Goal: Task Accomplishment & Management: Complete application form

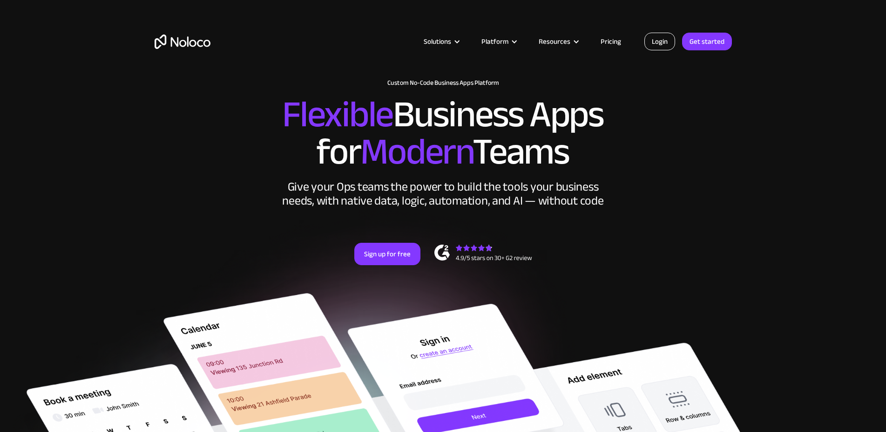
click at [656, 45] on link "Login" at bounding box center [659, 42] width 31 height 18
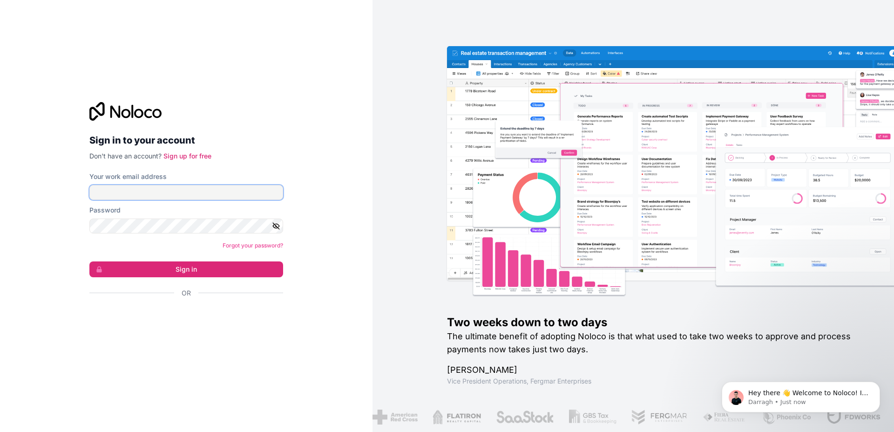
click at [126, 192] on input "Your work email address" at bounding box center [186, 192] width 194 height 15
type input "solo@epoczta.pl"
click at [189, 268] on button "Sign in" at bounding box center [186, 269] width 194 height 16
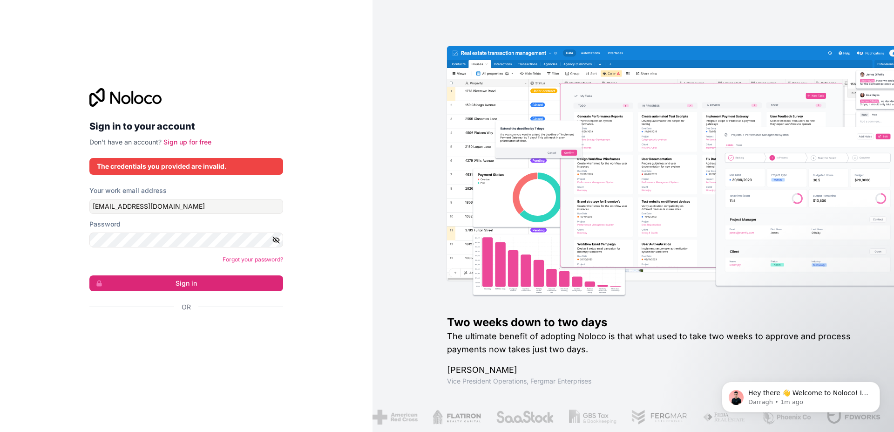
click at [273, 240] on icon "button" at bounding box center [276, 239] width 7 height 4
click at [168, 287] on button "Sign in" at bounding box center [186, 283] width 194 height 16
click at [879, 385] on icon "Dismiss notification" at bounding box center [877, 383] width 5 height 5
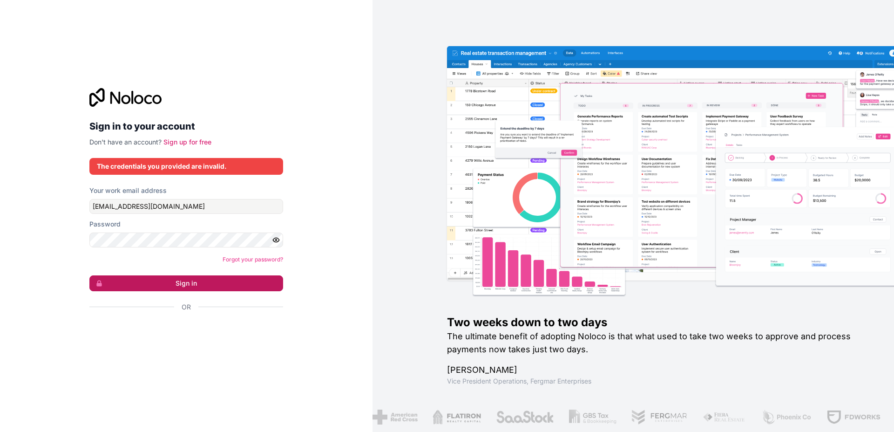
click at [187, 284] on button "Sign in" at bounding box center [186, 283] width 194 height 16
click at [170, 201] on input "solo@epoczta.pl" at bounding box center [186, 206] width 194 height 15
click at [158, 207] on input "solo@epoczta.pl" at bounding box center [186, 206] width 194 height 15
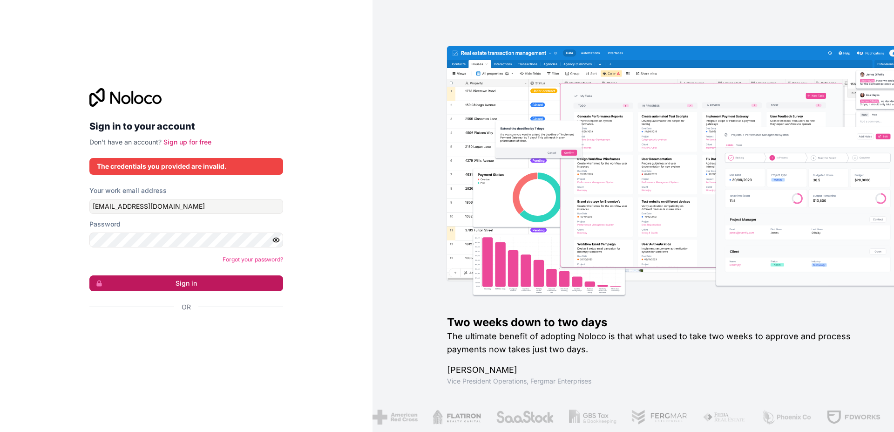
click at [220, 291] on button "Sign in" at bounding box center [186, 283] width 194 height 16
click at [261, 259] on link "Forgot your password?" at bounding box center [253, 259] width 61 height 7
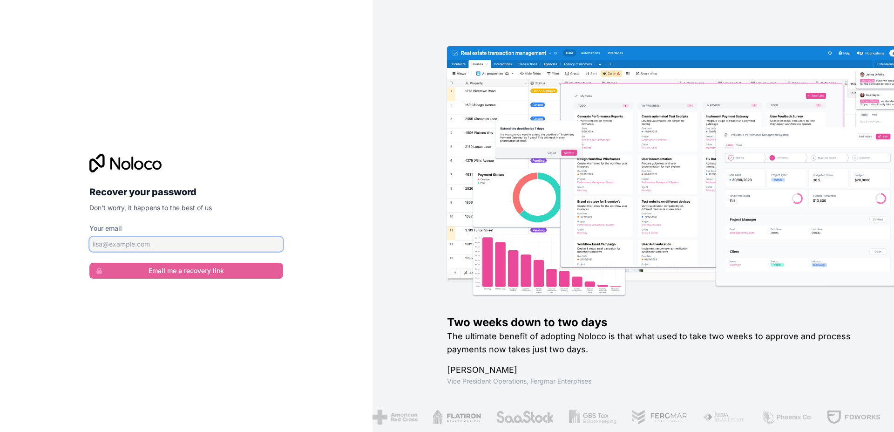
click at [177, 244] on input "Your email" at bounding box center [186, 244] width 194 height 15
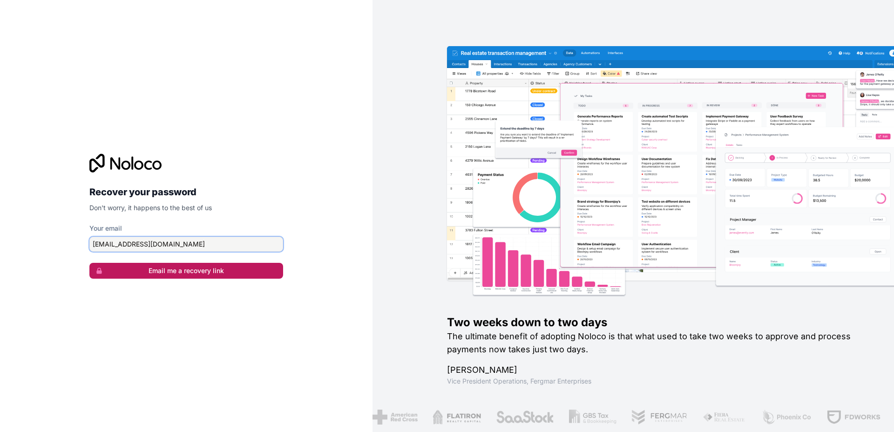
type input "solo@epoczta.pl"
click at [187, 275] on button "Email me a recovery link" at bounding box center [186, 271] width 194 height 16
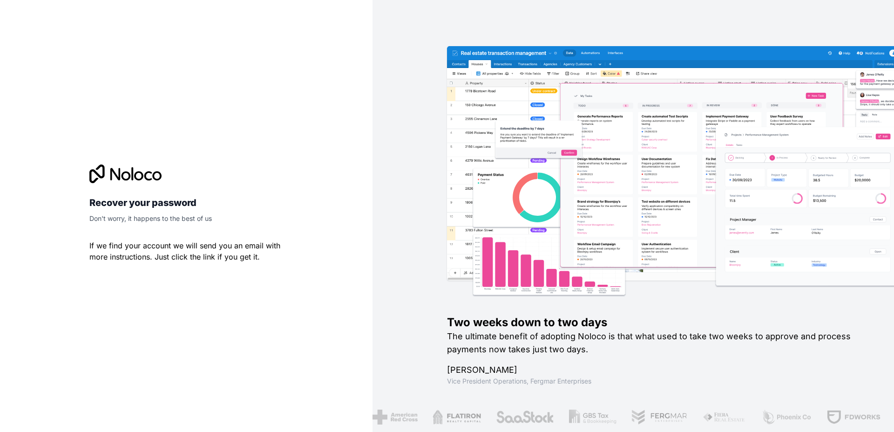
click at [178, 204] on h2 "Recover your password" at bounding box center [186, 202] width 194 height 17
drag, startPoint x: 515, startPoint y: 108, endPoint x: 892, endPoint y: 16, distance: 387.7
click at [518, 104] on img at bounding box center [700, 183] width 477 height 236
drag, startPoint x: 682, startPoint y: 34, endPoint x: 692, endPoint y: 58, distance: 25.7
click at [682, 34] on div "Two weeks down to two days The ultimate benefit of adopting Noloco is that what…" at bounding box center [632, 216] width 521 height 432
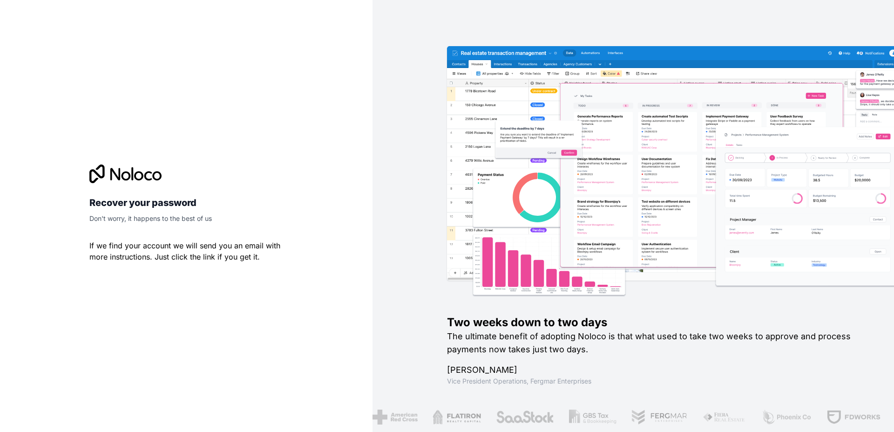
click at [113, 87] on div "Recover your password Don't worry, it happens to the best of us If we find your…" at bounding box center [186, 216] width 372 height 432
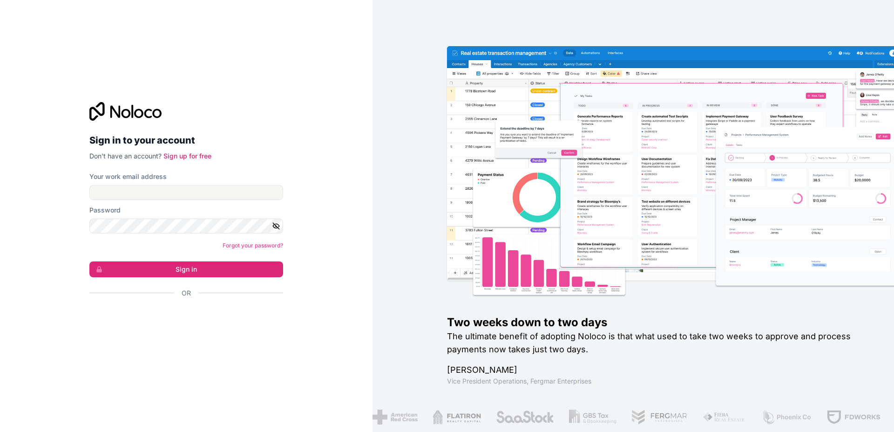
click at [167, 192] on input "Your work email address" at bounding box center [186, 192] width 194 height 15
type input "[EMAIL_ADDRESS][DOMAIN_NAME]"
click at [203, 272] on button "Sign in" at bounding box center [186, 269] width 194 height 16
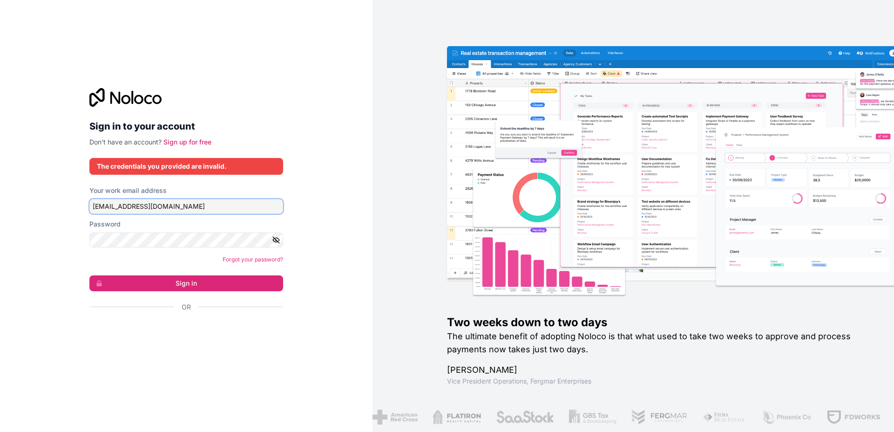
click at [107, 207] on input "[EMAIL_ADDRESS][DOMAIN_NAME]" at bounding box center [186, 206] width 194 height 15
click at [114, 206] on input "[EMAIL_ADDRESS][DOMAIN_NAME]" at bounding box center [186, 206] width 194 height 15
click at [119, 208] on input "[EMAIL_ADDRESS][DOMAIN_NAME]" at bounding box center [186, 206] width 194 height 15
click at [123, 208] on input "[EMAIL_ADDRESS][DOMAIN_NAME]" at bounding box center [186, 206] width 194 height 15
click at [126, 207] on input "[EMAIL_ADDRESS][DOMAIN_NAME]" at bounding box center [186, 206] width 194 height 15
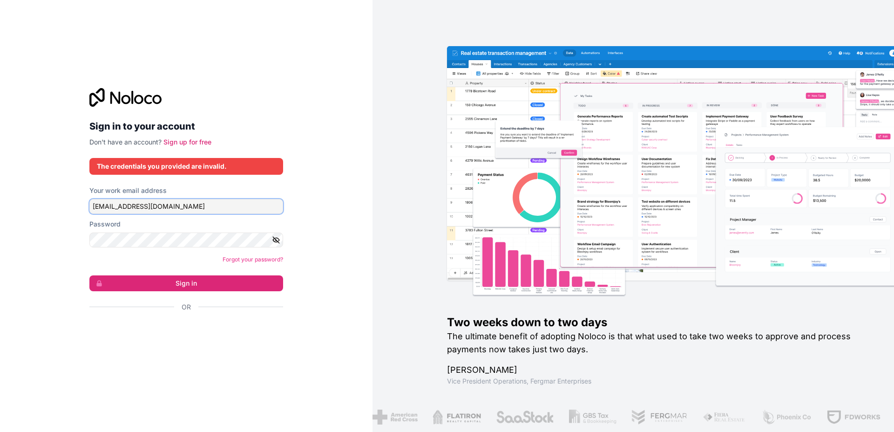
drag, startPoint x: 131, startPoint y: 207, endPoint x: 137, endPoint y: 205, distance: 6.3
click at [132, 207] on input "[EMAIL_ADDRESS][DOMAIN_NAME]" at bounding box center [186, 206] width 194 height 15
click at [137, 205] on input "[EMAIL_ADDRESS][DOMAIN_NAME]" at bounding box center [186, 206] width 194 height 15
click at [145, 204] on input "[EMAIL_ADDRESS][DOMAIN_NAME]" at bounding box center [186, 206] width 194 height 15
click at [278, 239] on icon "button" at bounding box center [276, 240] width 8 height 8
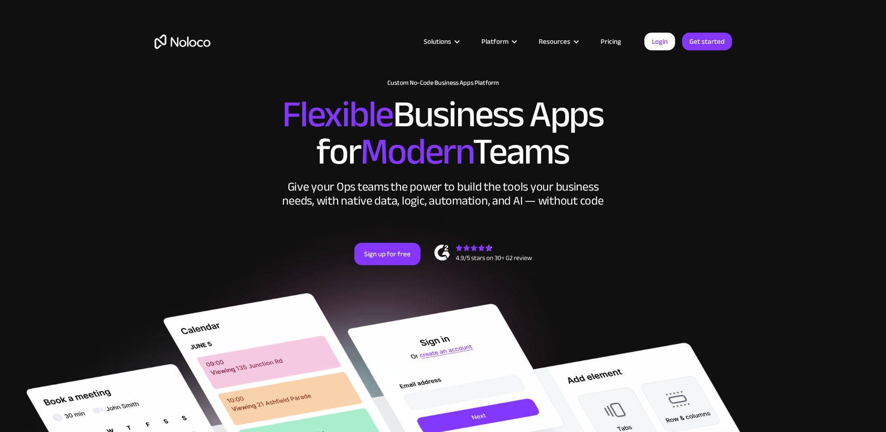
click at [656, 43] on link "Login" at bounding box center [659, 42] width 31 height 18
click at [664, 41] on link "Login" at bounding box center [659, 42] width 31 height 18
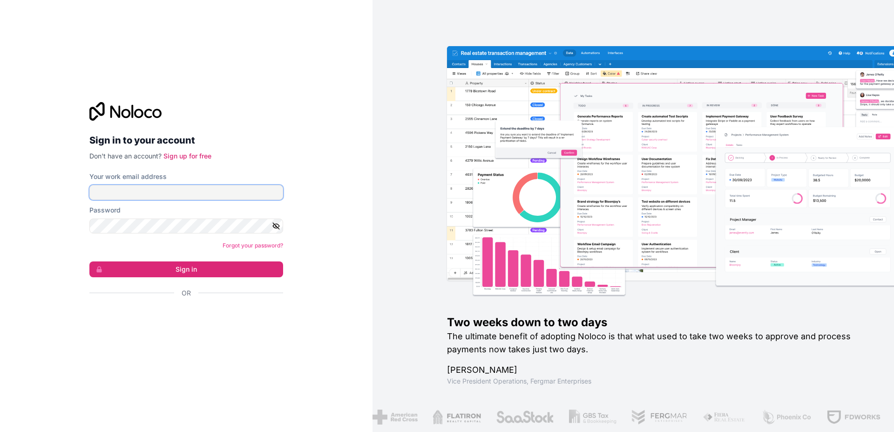
click at [170, 191] on input "Your work email address" at bounding box center [186, 192] width 194 height 15
click at [214, 264] on button "Sign in" at bounding box center [186, 269] width 194 height 16
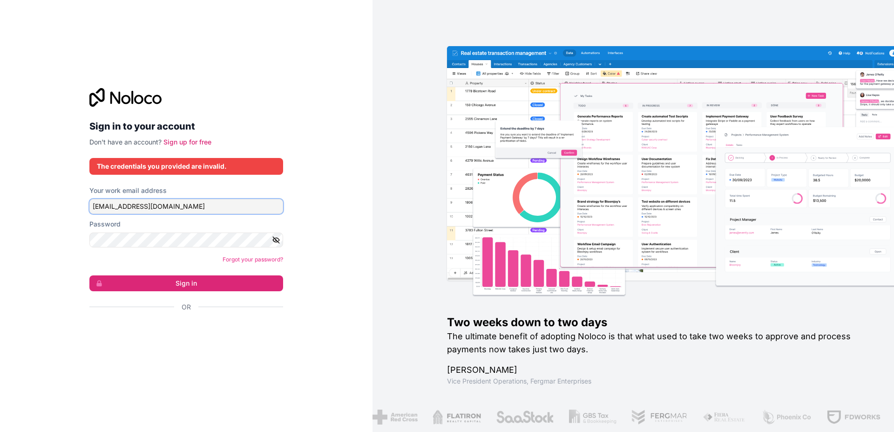
drag, startPoint x: 152, startPoint y: 207, endPoint x: 0, endPoint y: 177, distance: 154.7
click at [89, 199] on input "[EMAIL_ADDRESS][DOMAIN_NAME]" at bounding box center [186, 206] width 194 height 15
type input "[EMAIL_ADDRESS][DOMAIN_NAME]"
click at [187, 285] on button "Sign in" at bounding box center [186, 283] width 194 height 16
click at [191, 144] on link "Sign up for free" at bounding box center [187, 142] width 48 height 8
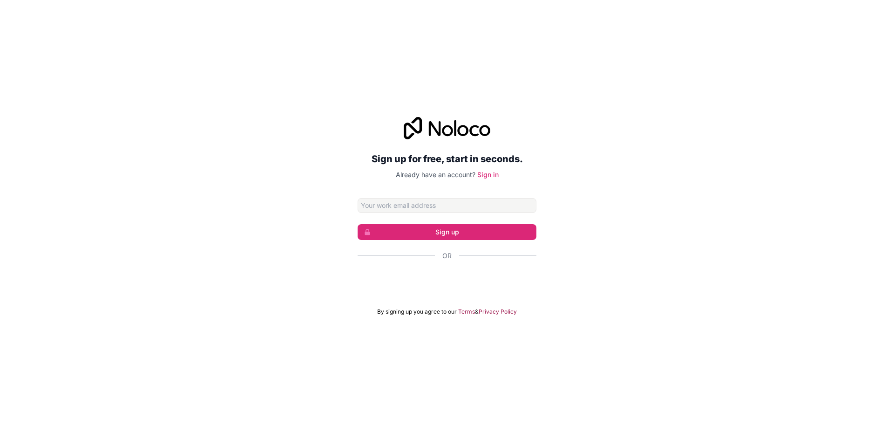
click at [413, 202] on input "Email address" at bounding box center [447, 205] width 179 height 15
click at [412, 203] on input "Email address" at bounding box center [447, 205] width 179 height 15
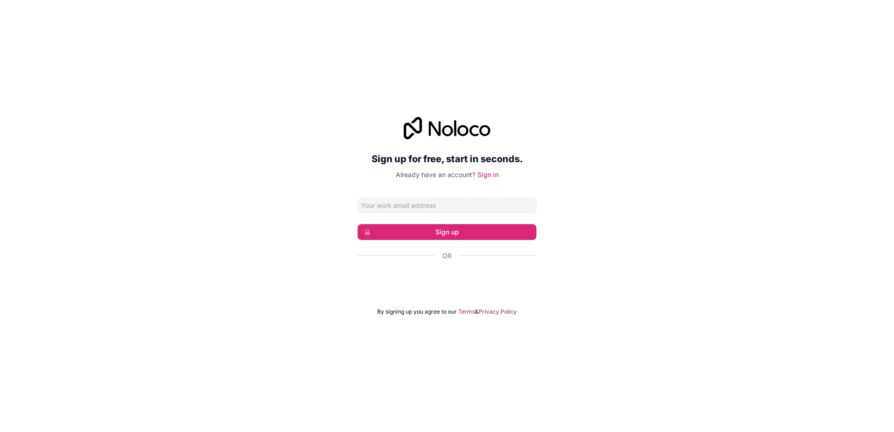
click at [412, 203] on input "Email address" at bounding box center [447, 205] width 179 height 15
type input "[EMAIL_ADDRESS][DOMAIN_NAME]"
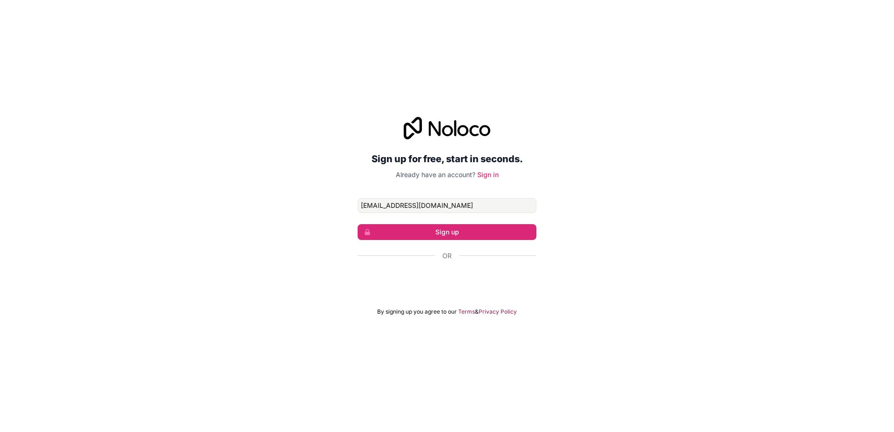
click at [650, 152] on div "Sign up for free, start in seconds. Already have an account? Sign in [EMAIL_ADD…" at bounding box center [447, 216] width 894 height 224
click at [452, 226] on button "Sign up" at bounding box center [447, 232] width 179 height 16
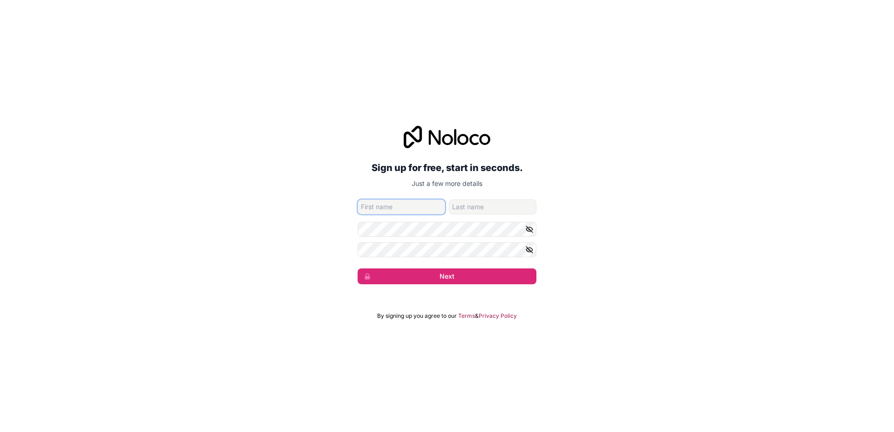
click at [399, 204] on input "given-name" at bounding box center [402, 206] width 88 height 15
click at [407, 208] on input "given-name" at bounding box center [402, 206] width 88 height 15
type input "[PERSON_NAME]"
type input "Solo"
click at [448, 276] on button "Next" at bounding box center [447, 276] width 179 height 16
